Goal: Task Accomplishment & Management: Manage account settings

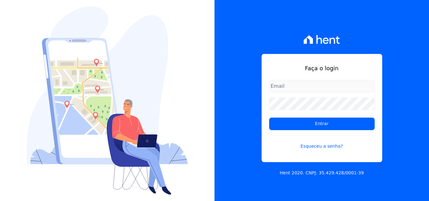
type input "manoela.domingues@lbfengenharia.com.br"
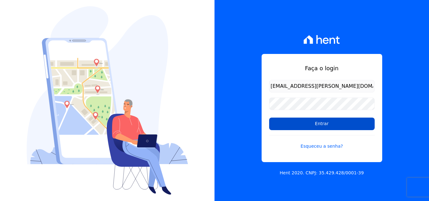
click at [295, 125] on input "Entrar" at bounding box center [321, 124] width 105 height 13
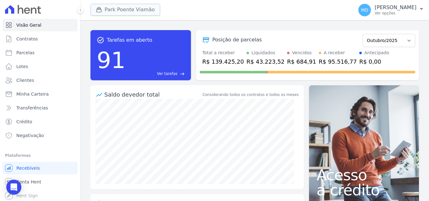
click at [140, 8] on button "Park Poente Viamão" at bounding box center [125, 10] width 70 height 12
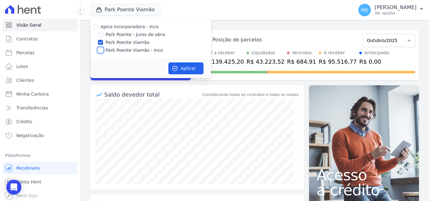
click at [102, 51] on input "Park Poente Viamão - Inco" at bounding box center [100, 50] width 5 height 5
checkbox input "true"
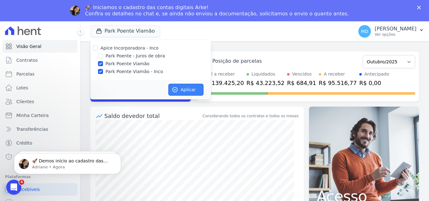
click at [178, 88] on button "Aplicar" at bounding box center [185, 90] width 35 height 12
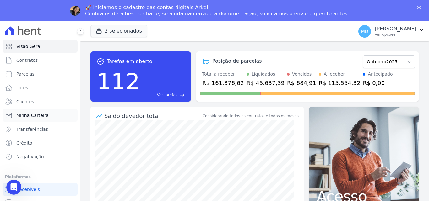
click at [42, 117] on span "Minha Carteira" at bounding box center [32, 115] width 32 height 6
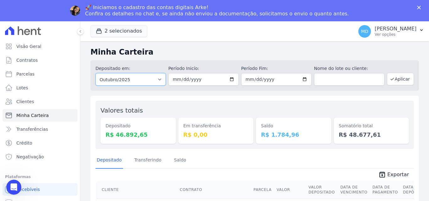
click at [159, 80] on select "Todos os meses Novembro/2022 Dezembro/2022 [GEOGRAPHIC_DATA]/2023 Fevereiro/202…" at bounding box center [130, 79] width 70 height 13
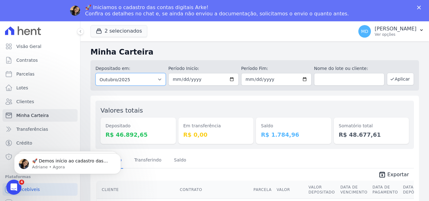
select select "all"
click at [95, 73] on select "Todos os meses Novembro/2022 Dezembro/2022 [GEOGRAPHIC_DATA]/2023 Fevereiro/202…" at bounding box center [130, 79] width 70 height 13
click at [231, 80] on input "date" at bounding box center [203, 79] width 70 height 13
type input "[DATE]"
click at [306, 79] on input "date" at bounding box center [276, 79] width 70 height 13
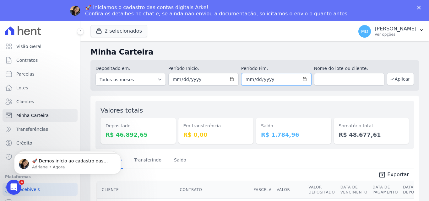
click at [303, 79] on input "date" at bounding box center [276, 79] width 70 height 13
type input "[DATE]"
click at [396, 83] on button "Aplicar" at bounding box center [400, 79] width 27 height 13
click at [418, 7] on polygon "Fechar" at bounding box center [419, 8] width 4 height 4
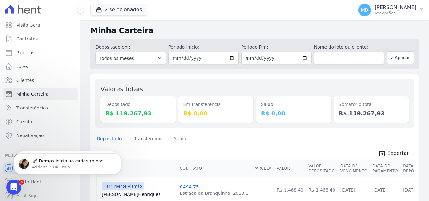
click at [105, 5] on button "2 selecionados" at bounding box center [118, 10] width 57 height 12
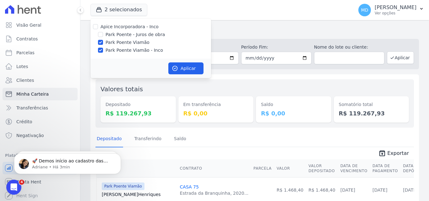
click at [274, 90] on div "Saldo R$ 0,00" at bounding box center [293, 103] width 75 height 38
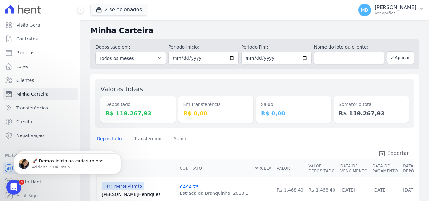
click at [398, 153] on span "Exportar" at bounding box center [398, 154] width 22 height 8
click at [16, 186] on icon "Abertura do Messenger da Intercom" at bounding box center [13, 186] width 10 height 10
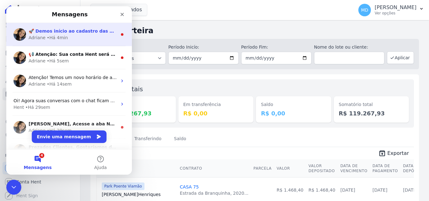
click at [92, 36] on div "Adriane • Há 4min" at bounding box center [73, 38] width 88 height 7
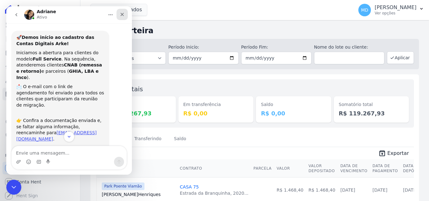
click at [120, 13] on icon "Fechar" at bounding box center [122, 14] width 5 height 5
